Goal: Consume media (video, audio): Consume media (video, audio)

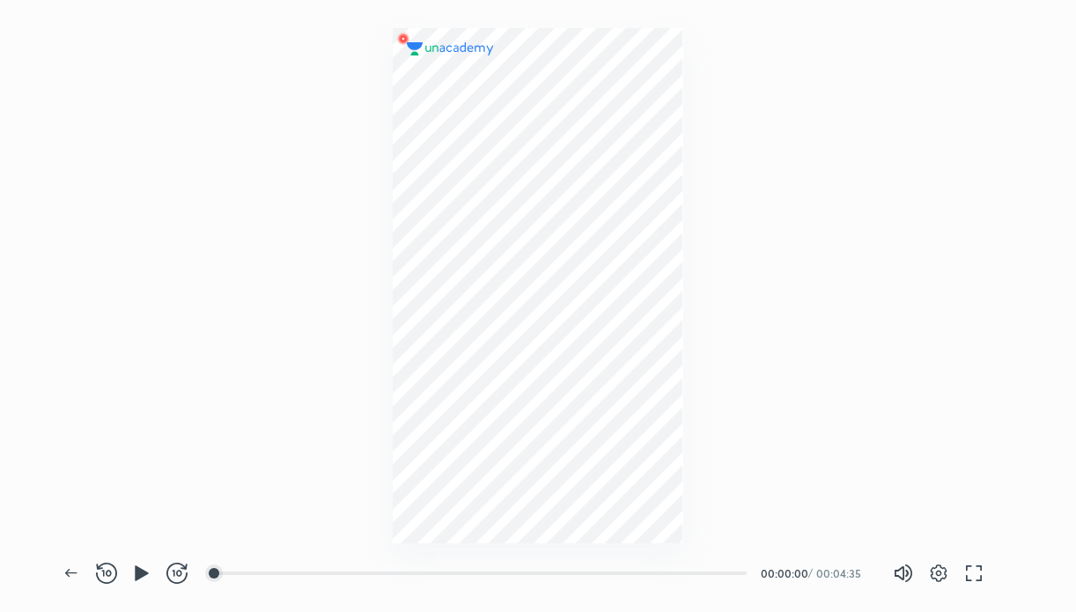
scroll to position [612, 1075]
click at [137, 577] on icon "button" at bounding box center [141, 572] width 13 height 15
click at [146, 565] on icon "button" at bounding box center [146, 572] width 7 height 19
click at [146, 565] on icon "button" at bounding box center [141, 573] width 21 height 21
click at [148, 568] on icon "button" at bounding box center [146, 572] width 7 height 19
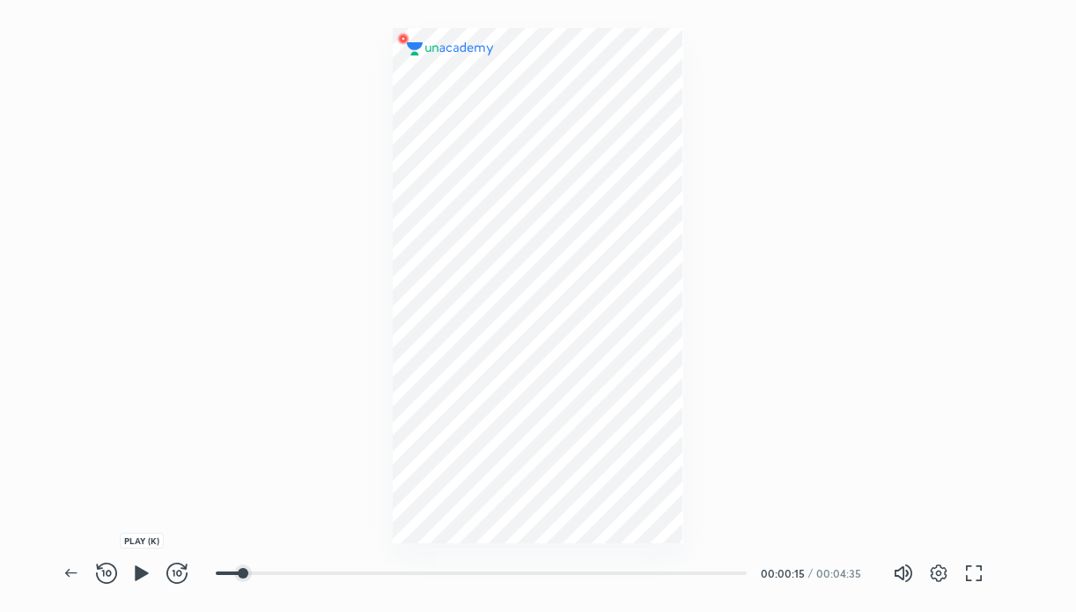
click at [139, 569] on icon "button" at bounding box center [141, 572] width 13 height 15
click at [139, 569] on icon "button" at bounding box center [136, 572] width 7 height 19
click at [139, 569] on icon "button" at bounding box center [141, 572] width 13 height 15
click at [135, 573] on icon "button" at bounding box center [136, 572] width 7 height 19
click at [146, 572] on icon "button" at bounding box center [141, 572] width 13 height 15
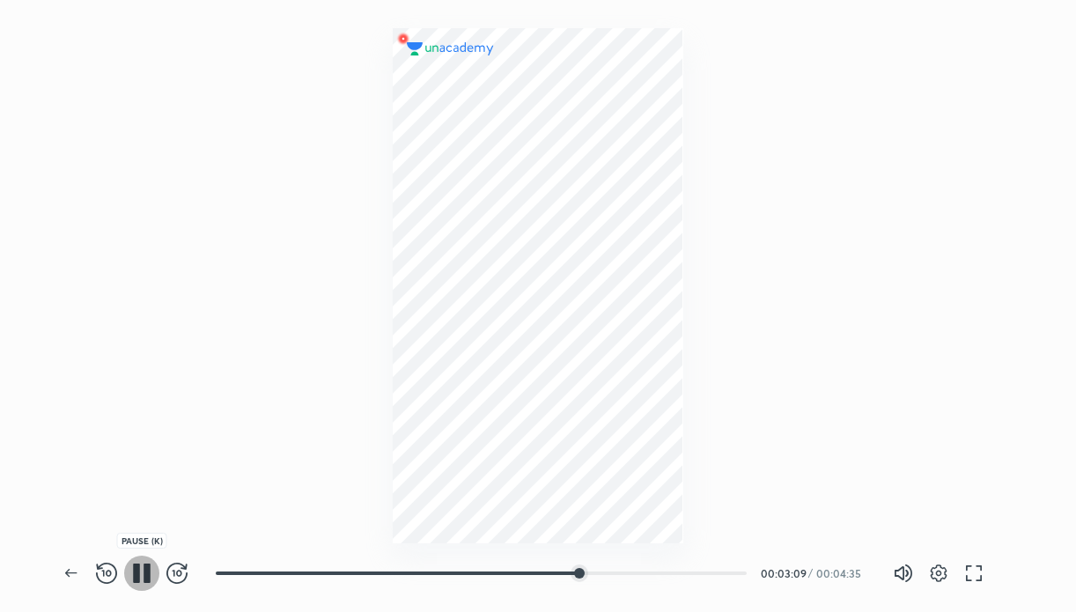
click at [144, 565] on icon "button" at bounding box center [146, 572] width 7 height 19
click at [140, 573] on icon "button" at bounding box center [141, 572] width 13 height 15
